Goal: Information Seeking & Learning: Learn about a topic

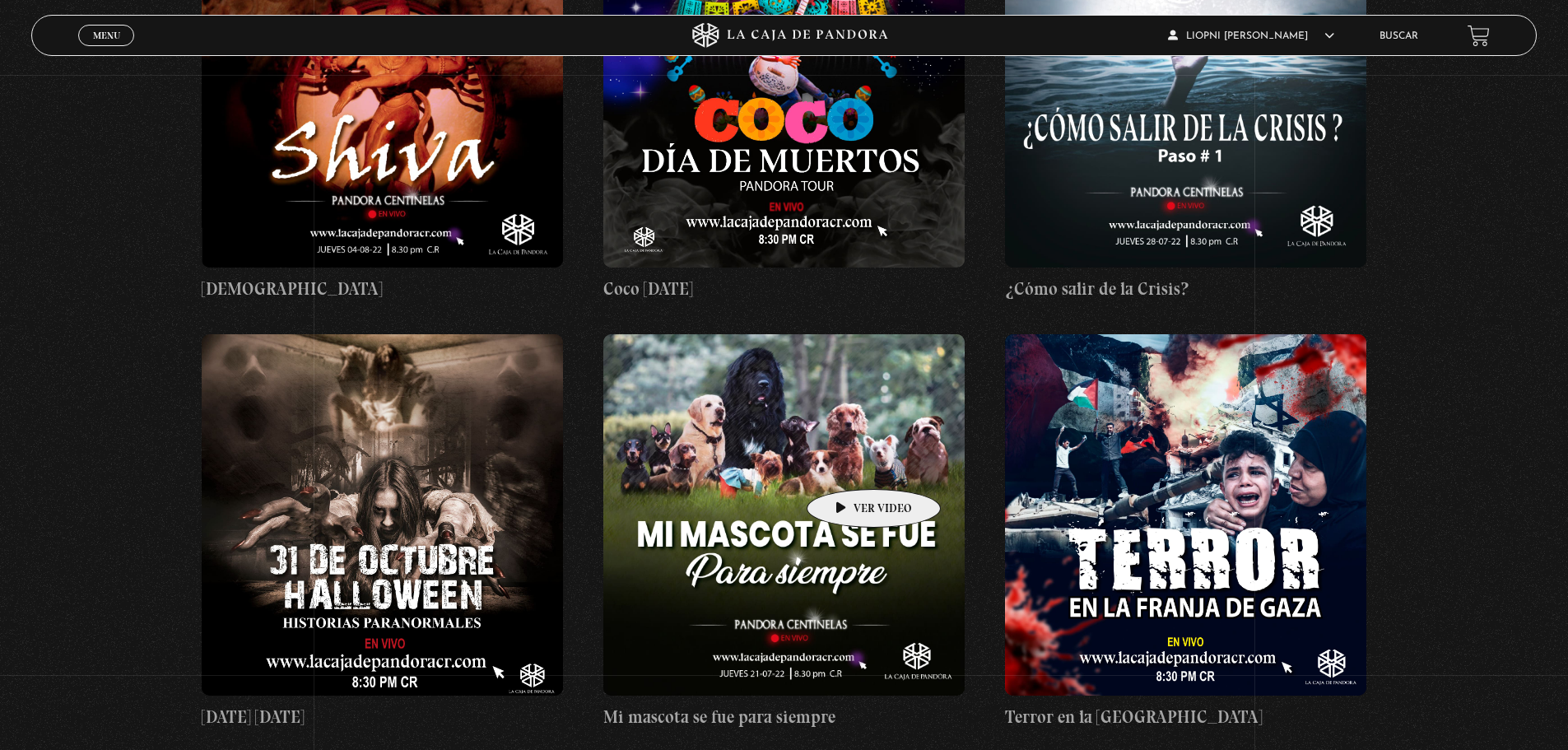
scroll to position [18358, 0]
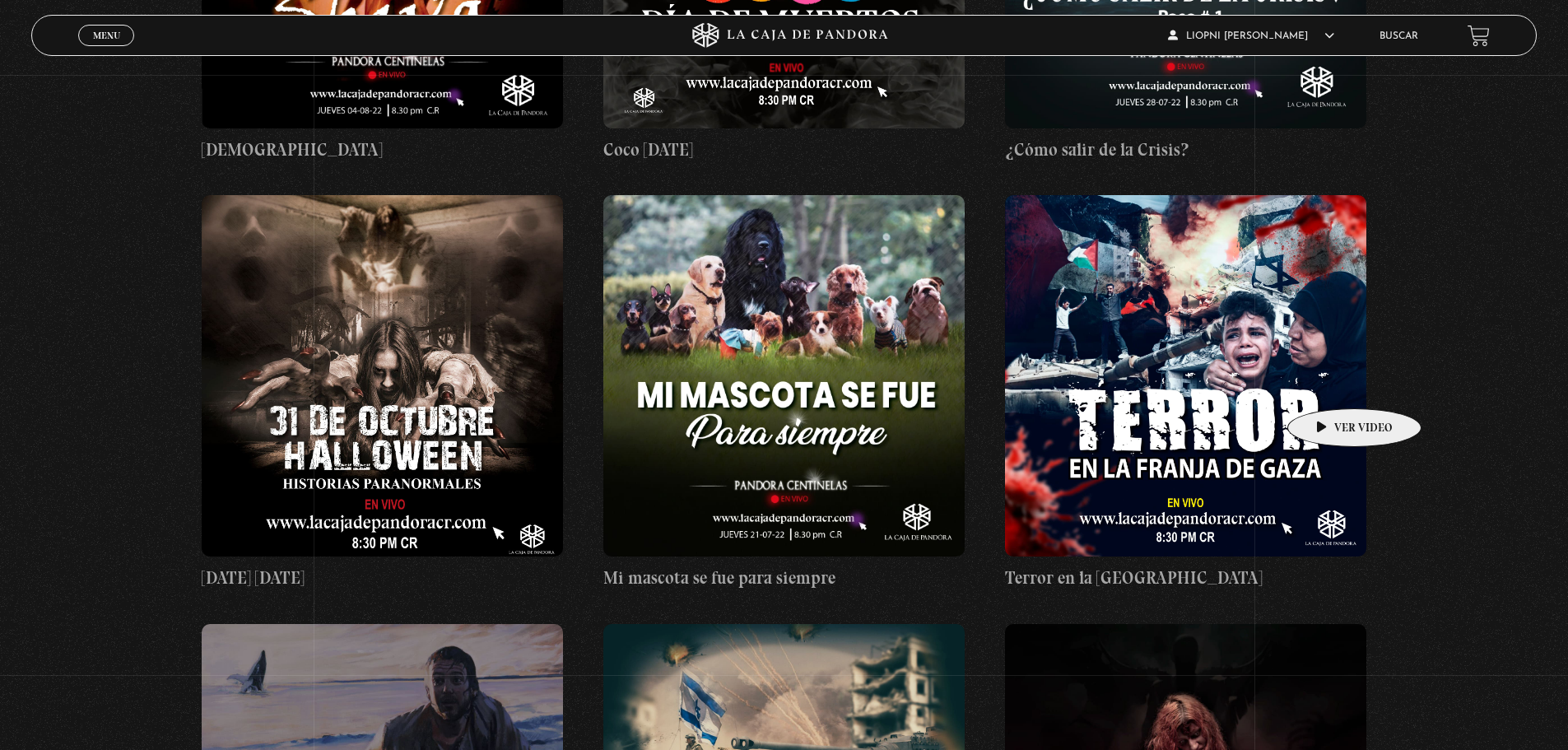
click at [1328, 383] on figure at bounding box center [1186, 376] width 362 height 362
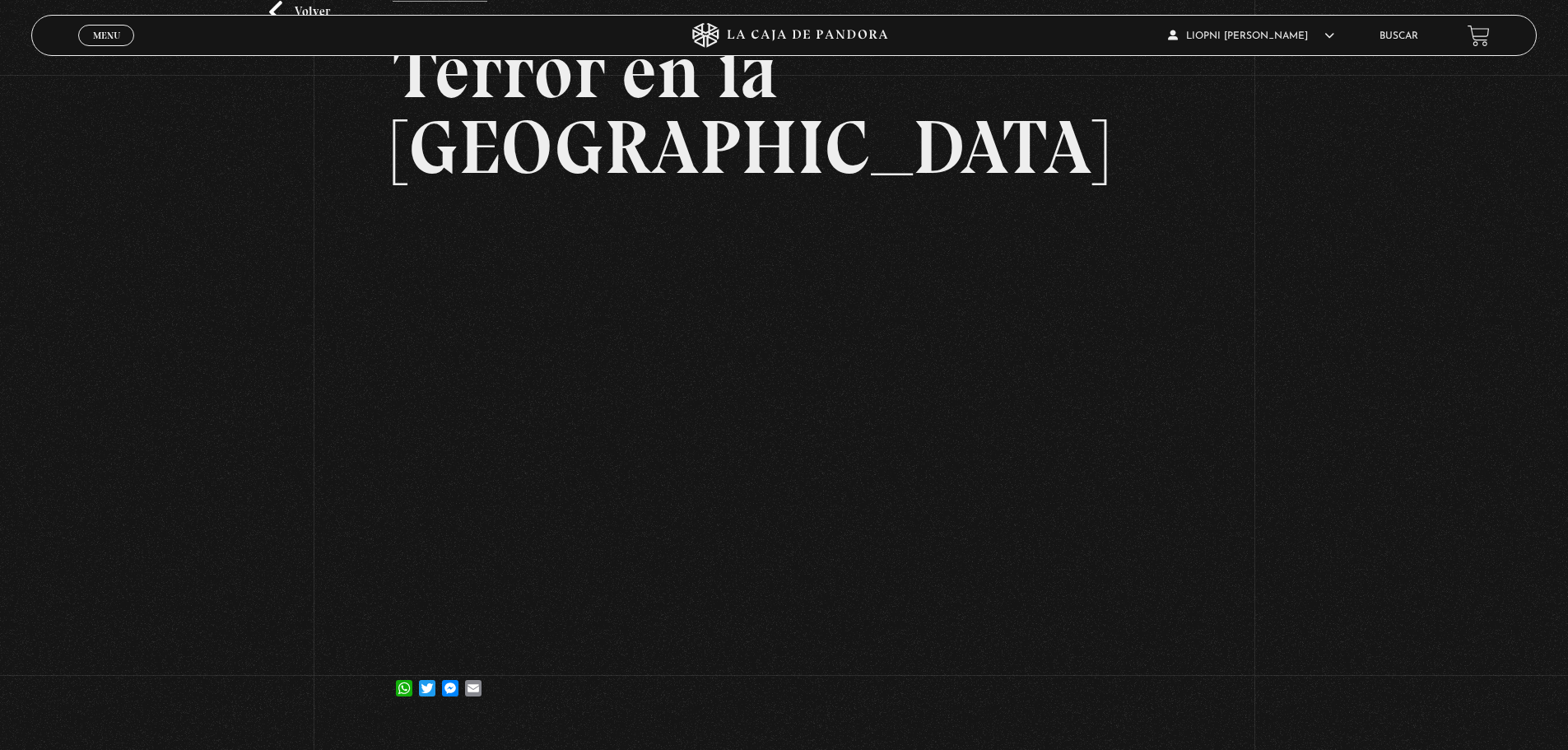
scroll to position [329, 0]
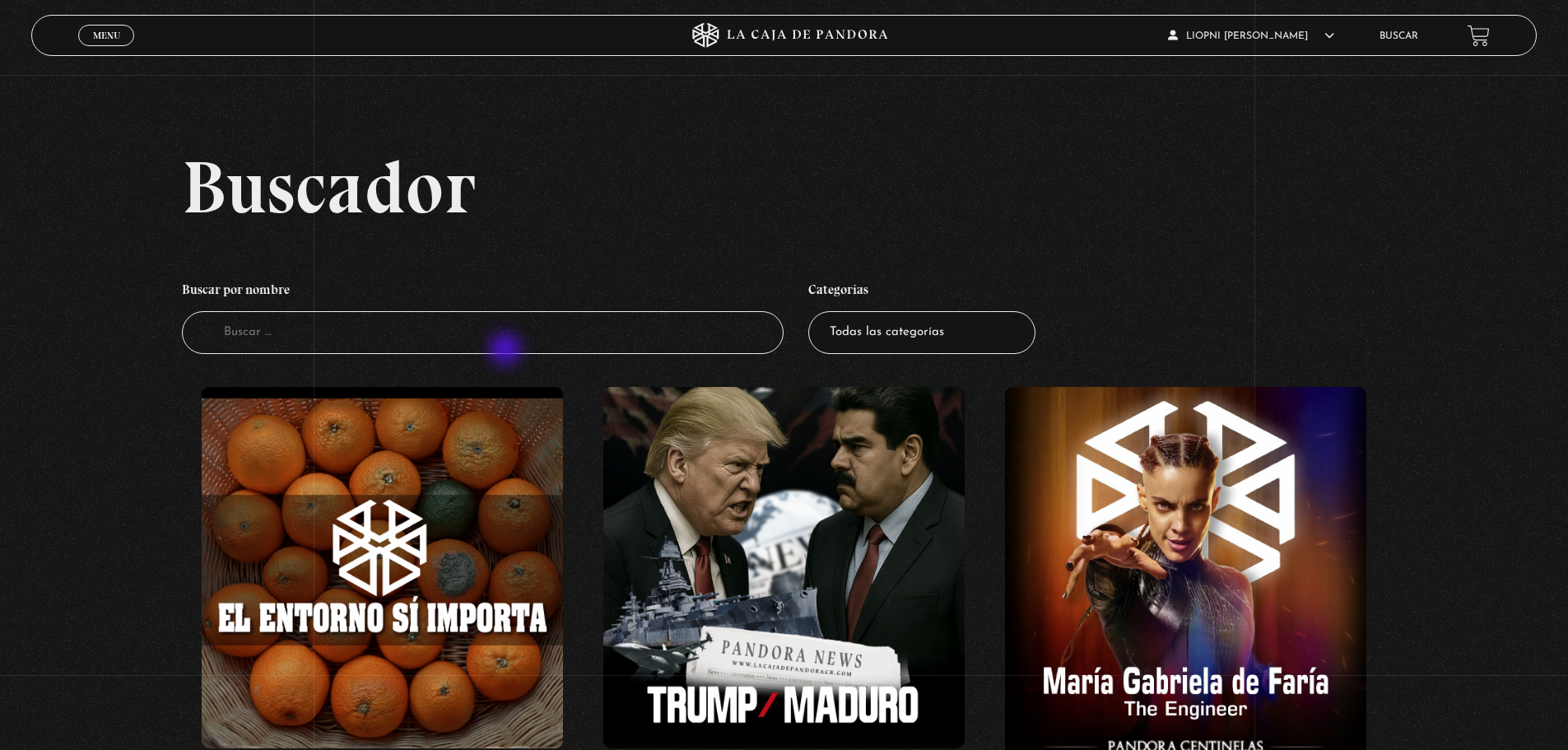
click at [507, 350] on input "Buscador" at bounding box center [482, 332] width 602 height 43
type input "reloj profetico"
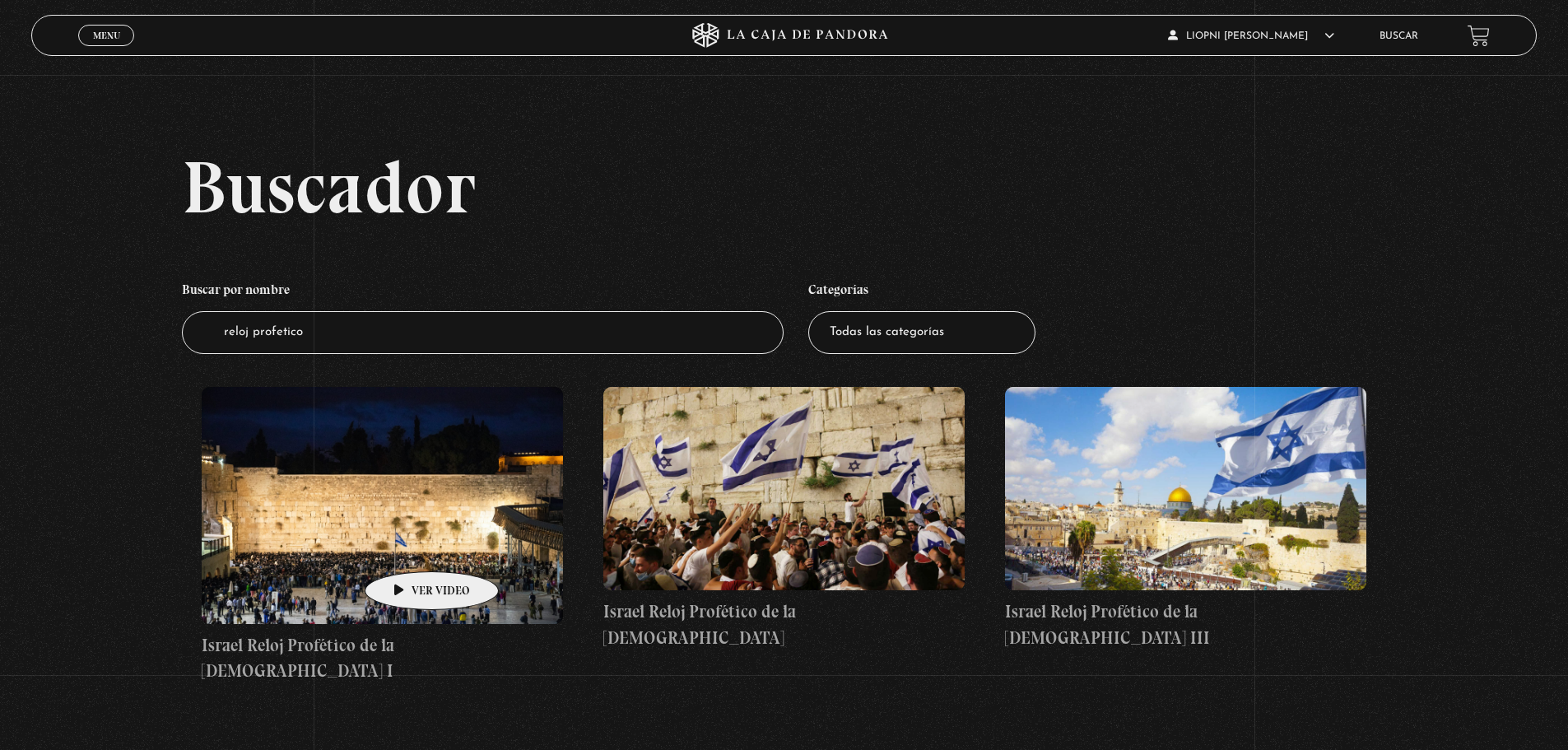
click at [406, 547] on figure at bounding box center [382, 505] width 362 height 237
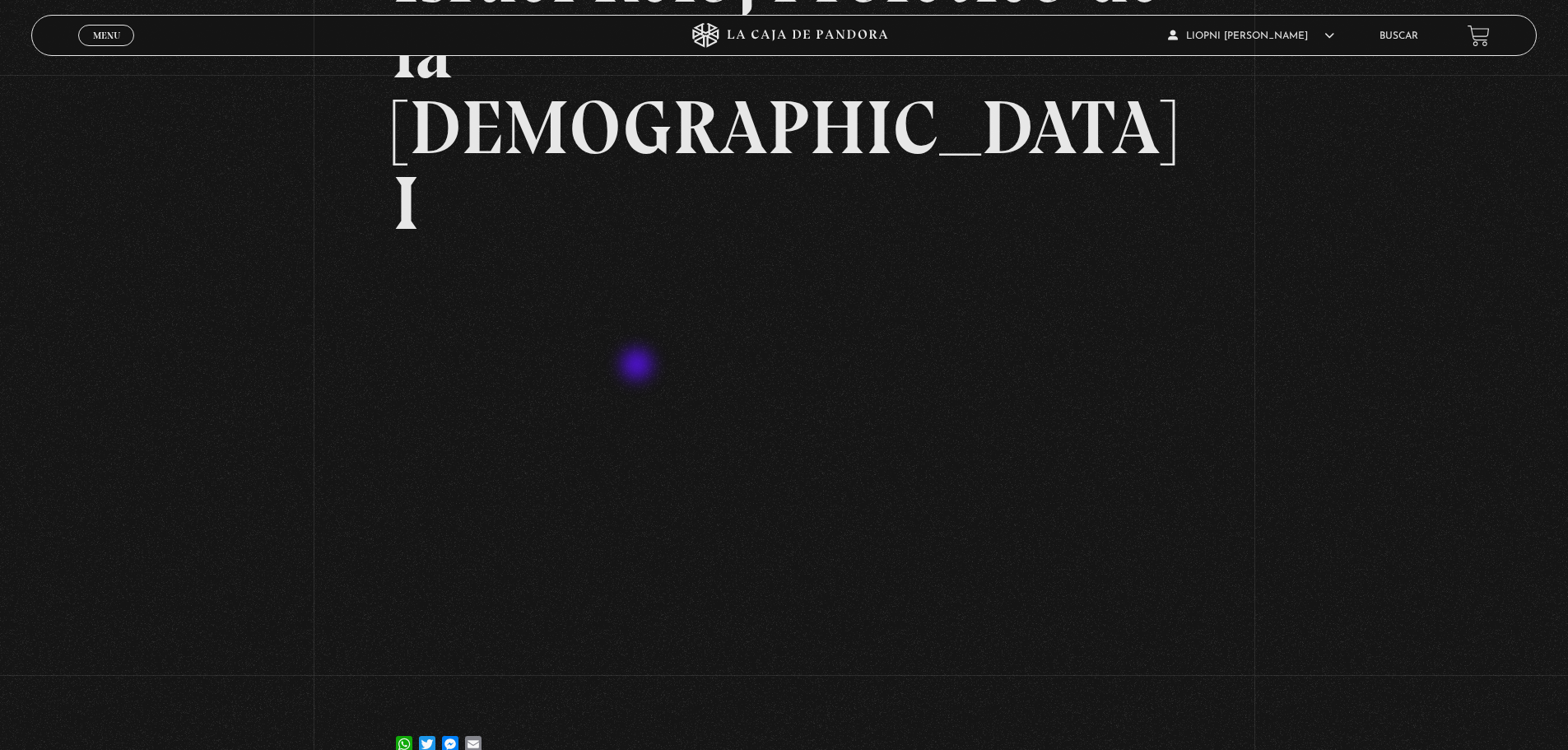
scroll to position [247, 0]
